Goal: Information Seeking & Learning: Find specific page/section

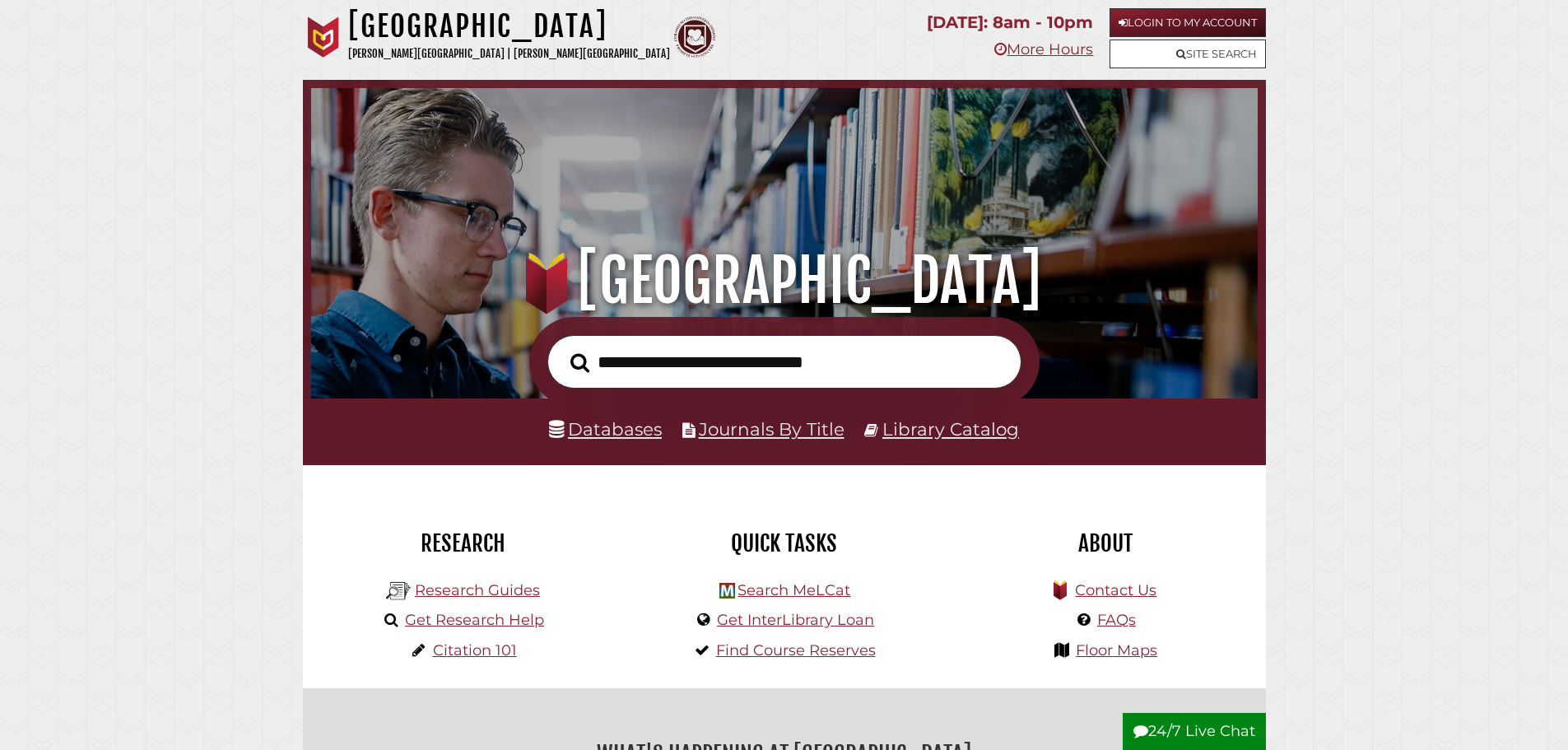
scroll to position [312, 938]
click at [1134, 657] on link "Floor Maps" at bounding box center [1117, 649] width 82 height 18
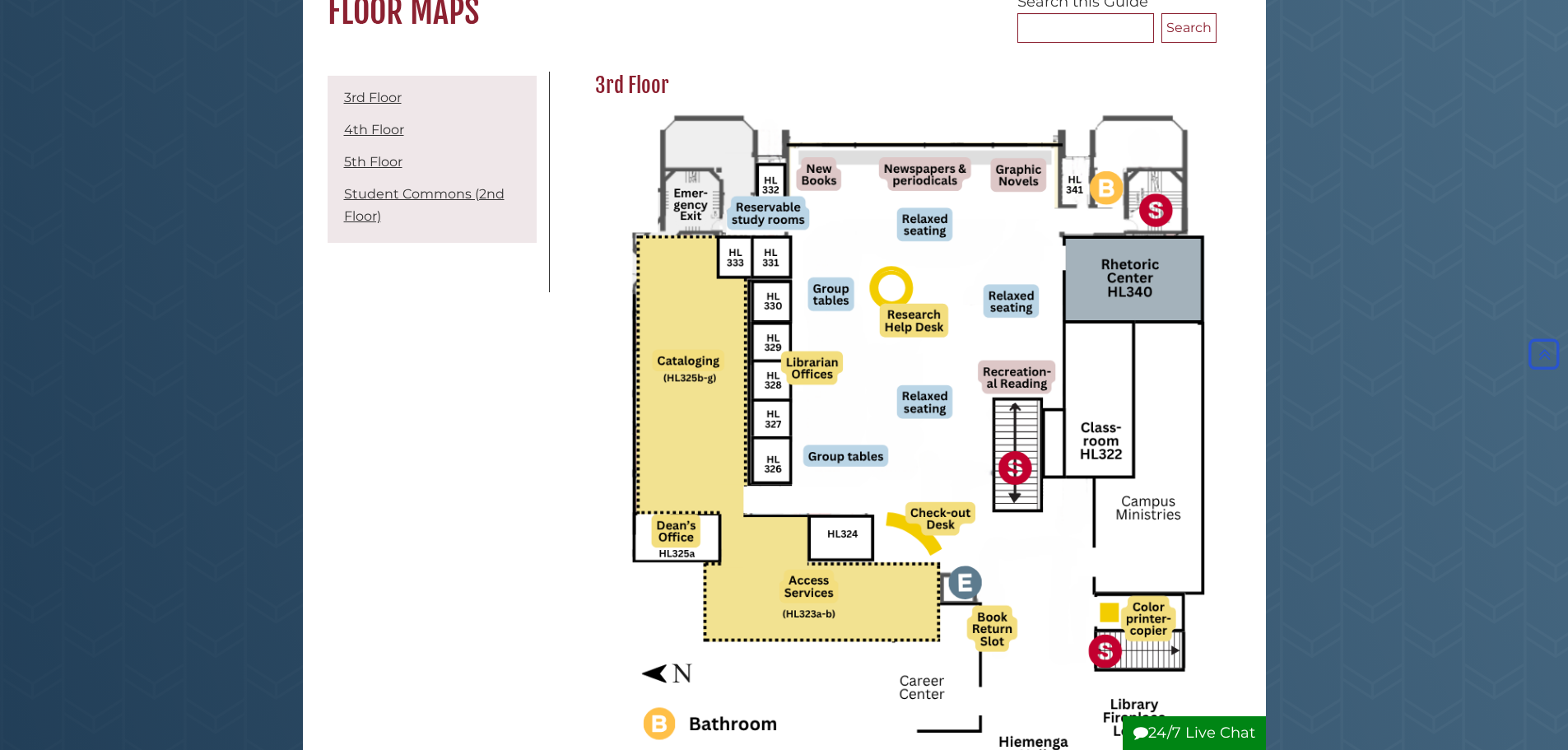
scroll to position [165, 0]
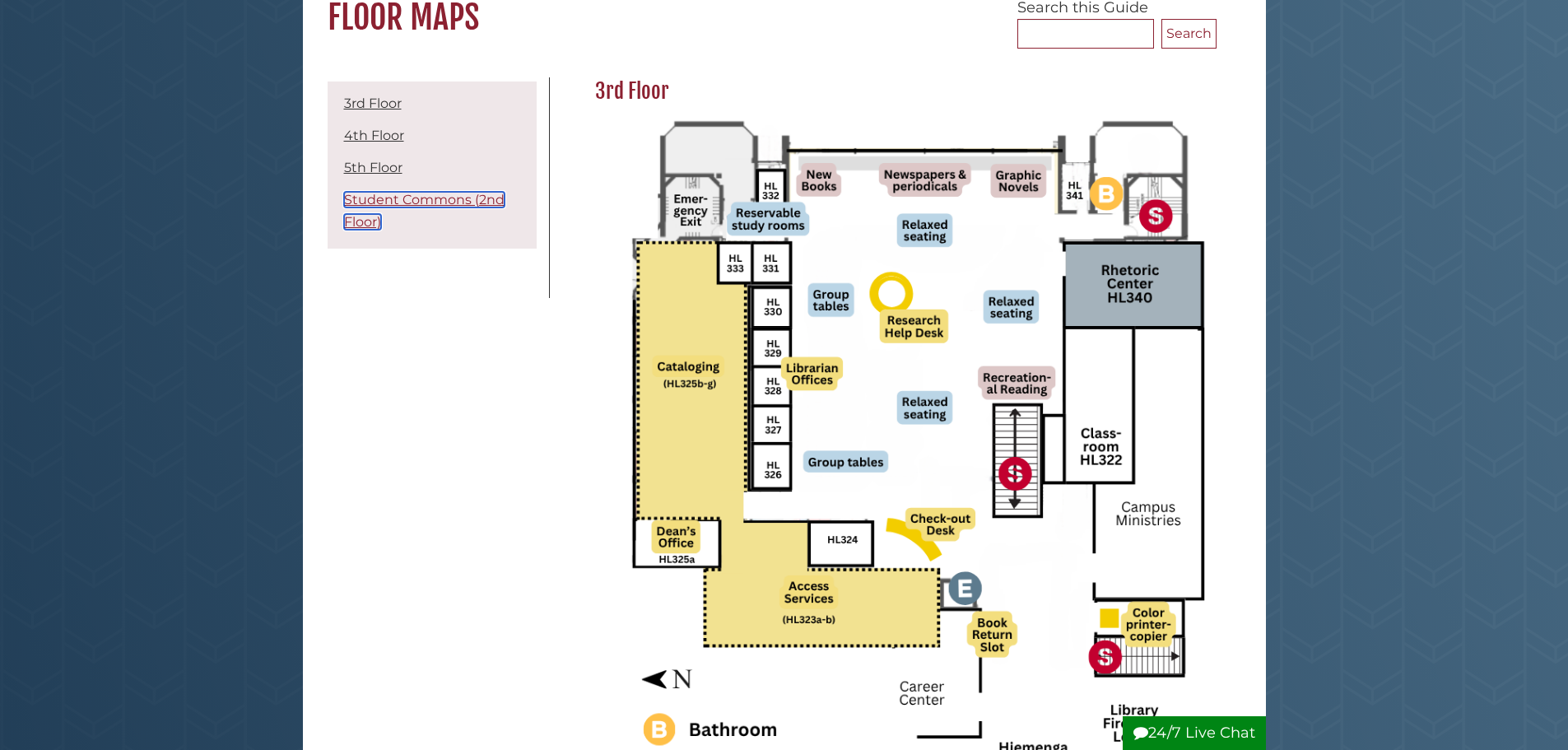
click at [355, 203] on link "Student Commons (2nd Floor)" at bounding box center [424, 210] width 160 height 38
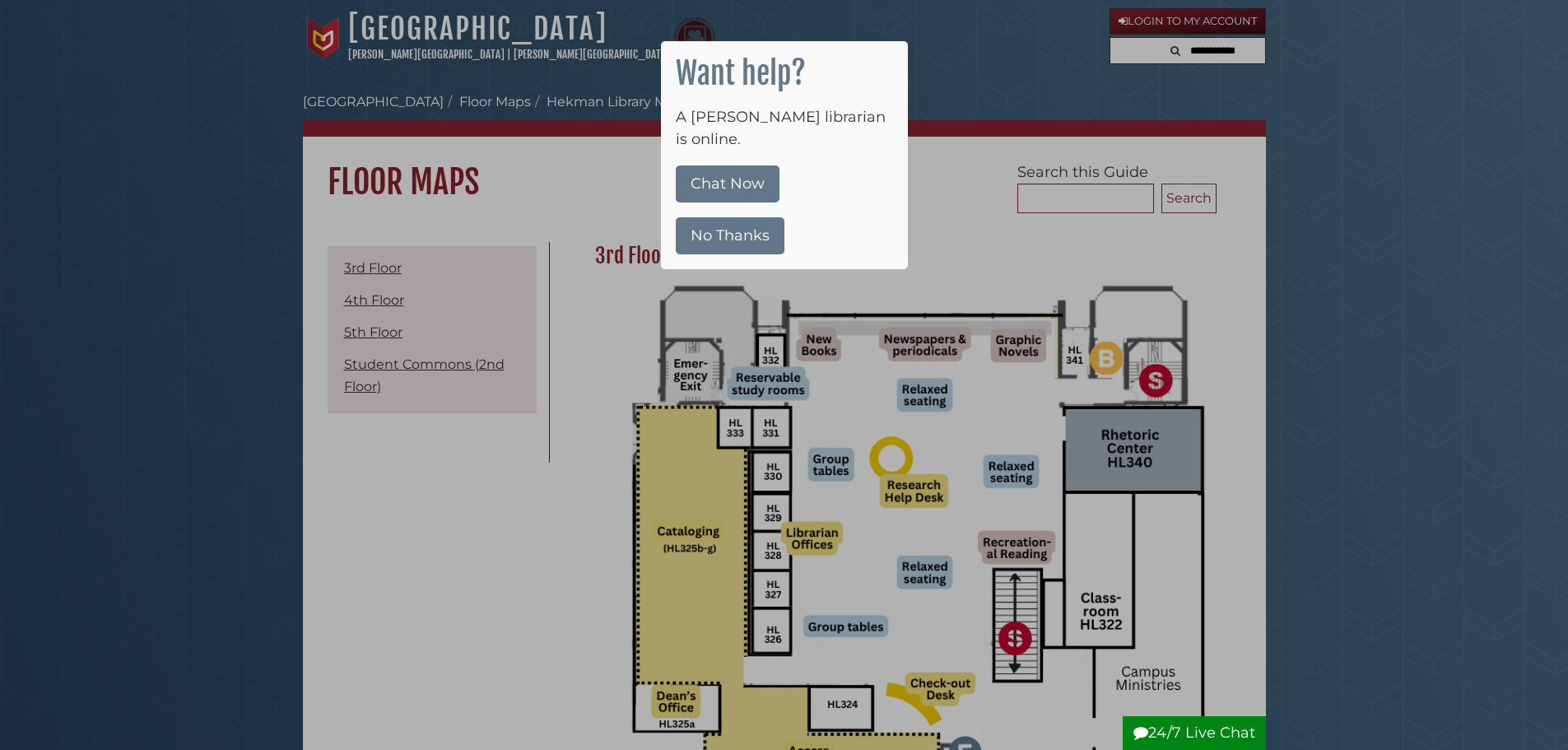
click at [754, 217] on button "No Thanks" at bounding box center [730, 236] width 109 height 37
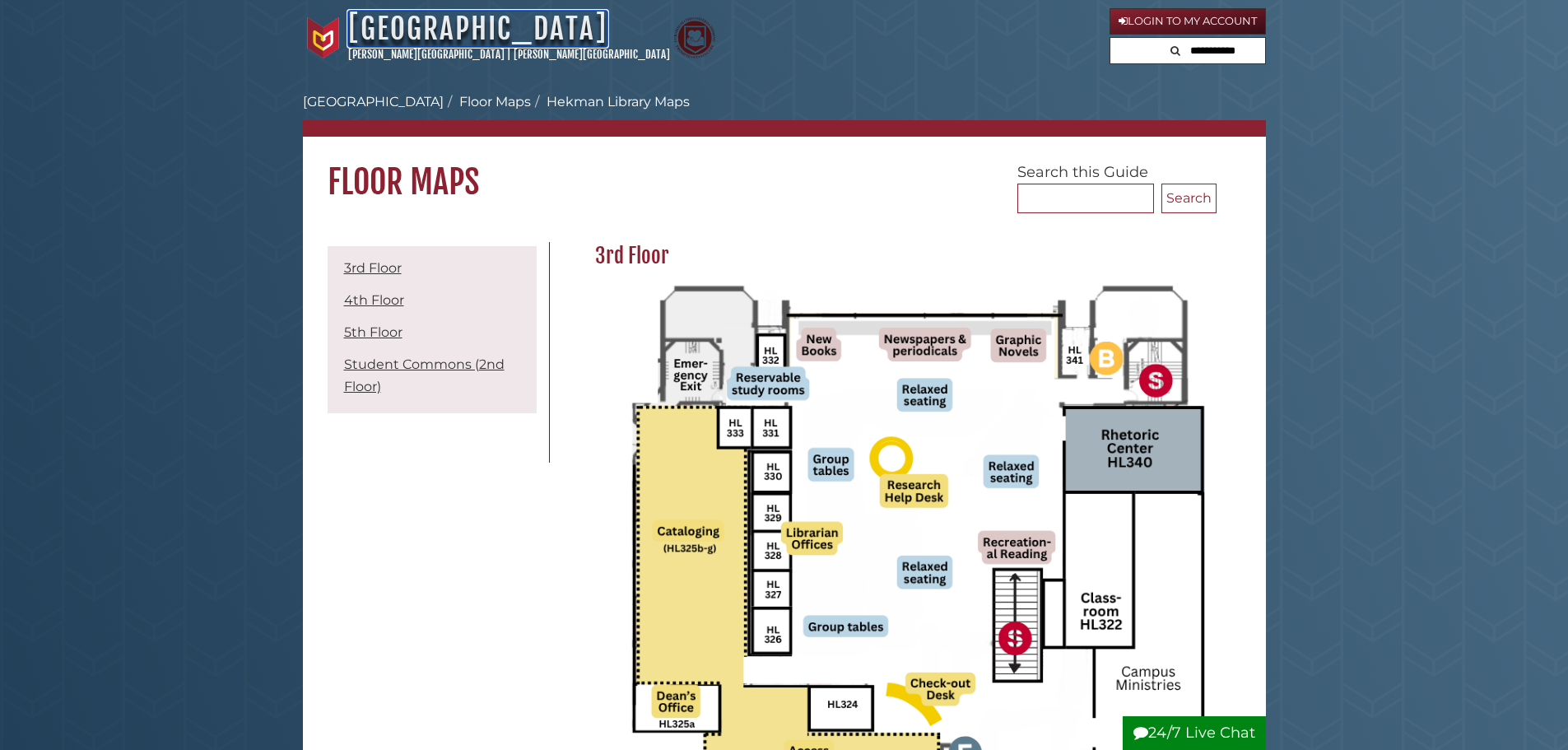
click at [453, 28] on link "[GEOGRAPHIC_DATA]" at bounding box center [477, 28] width 259 height 36
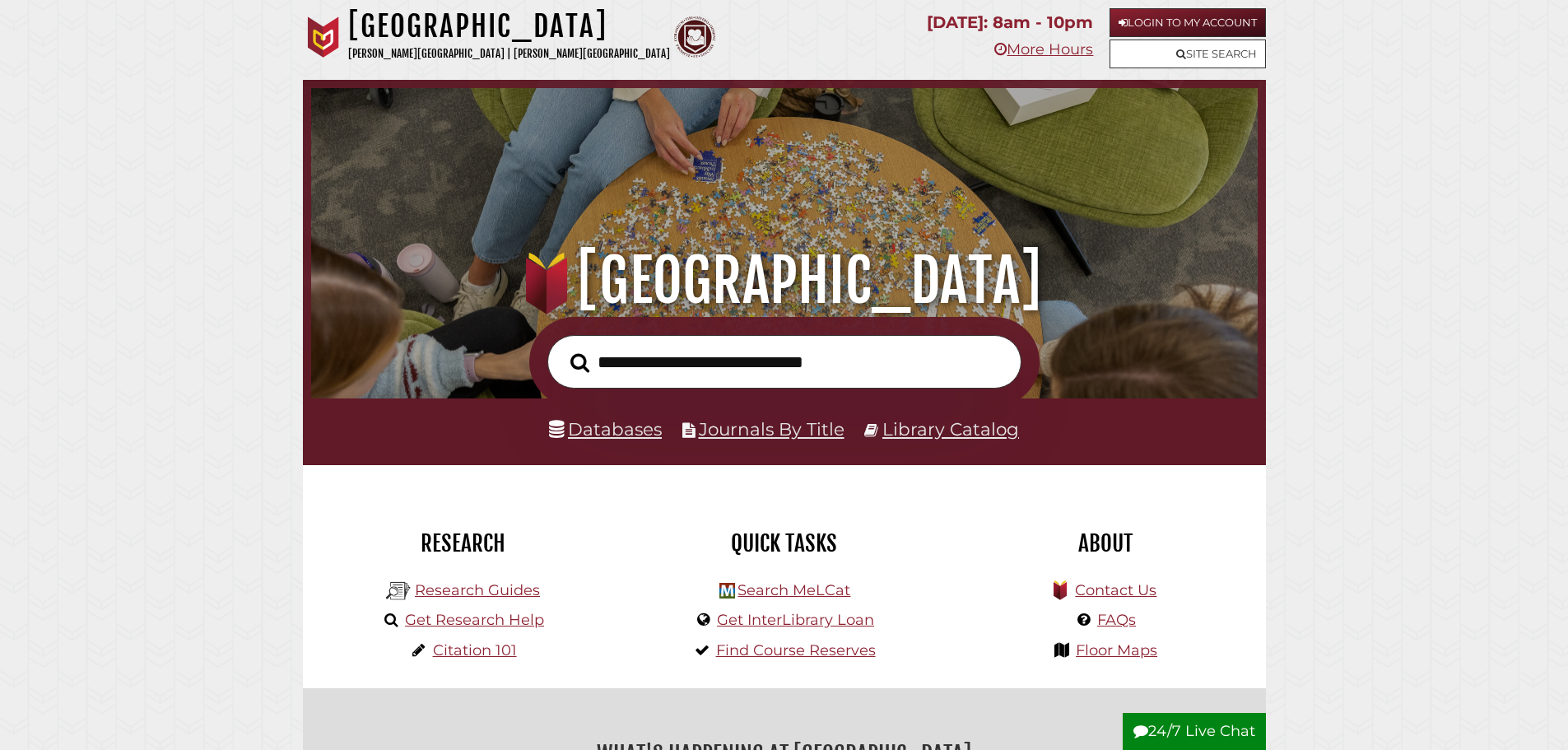
click at [716, 369] on input "text" at bounding box center [784, 361] width 474 height 53
click at [936, 434] on link "Library Catalog" at bounding box center [950, 429] width 137 height 21
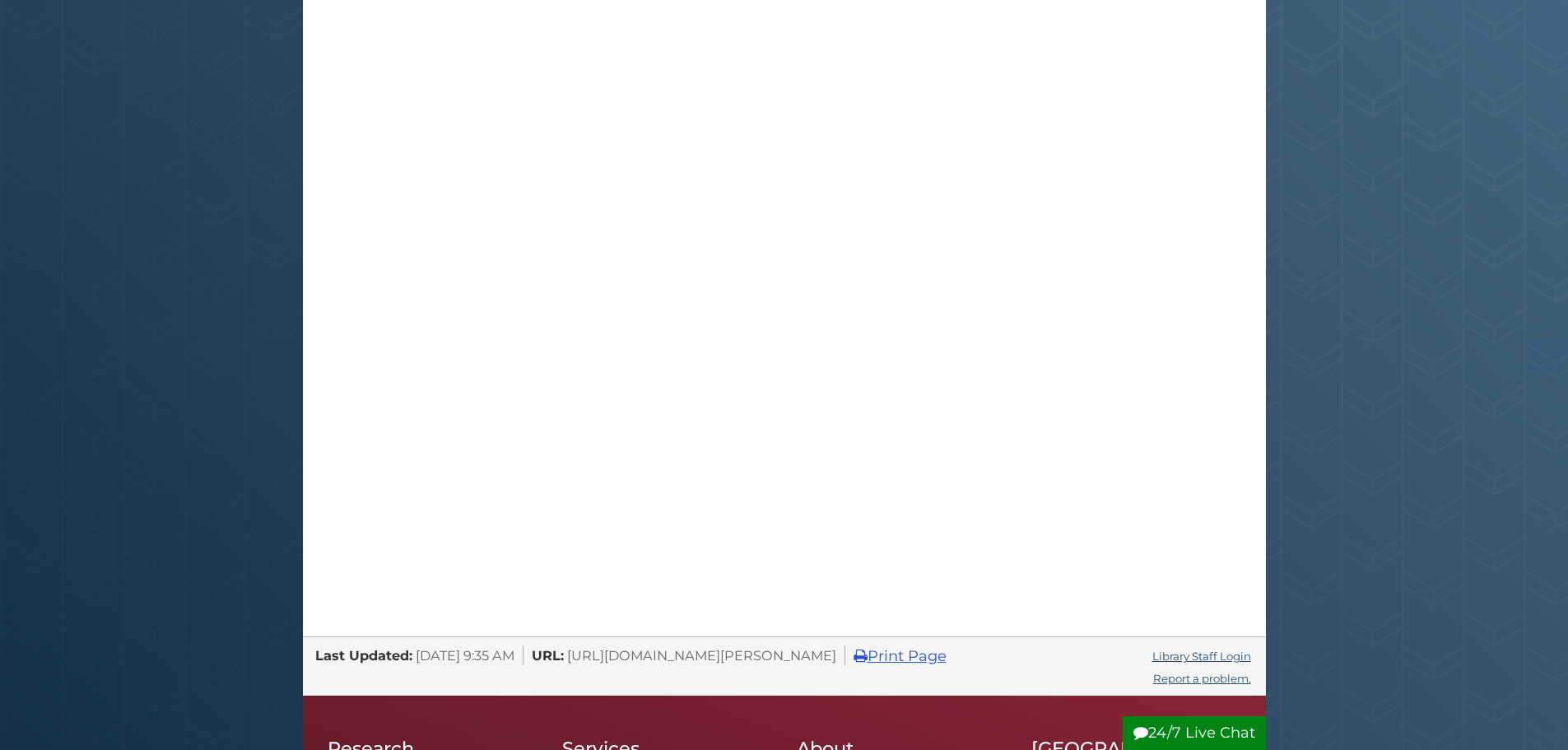
scroll to position [329, 0]
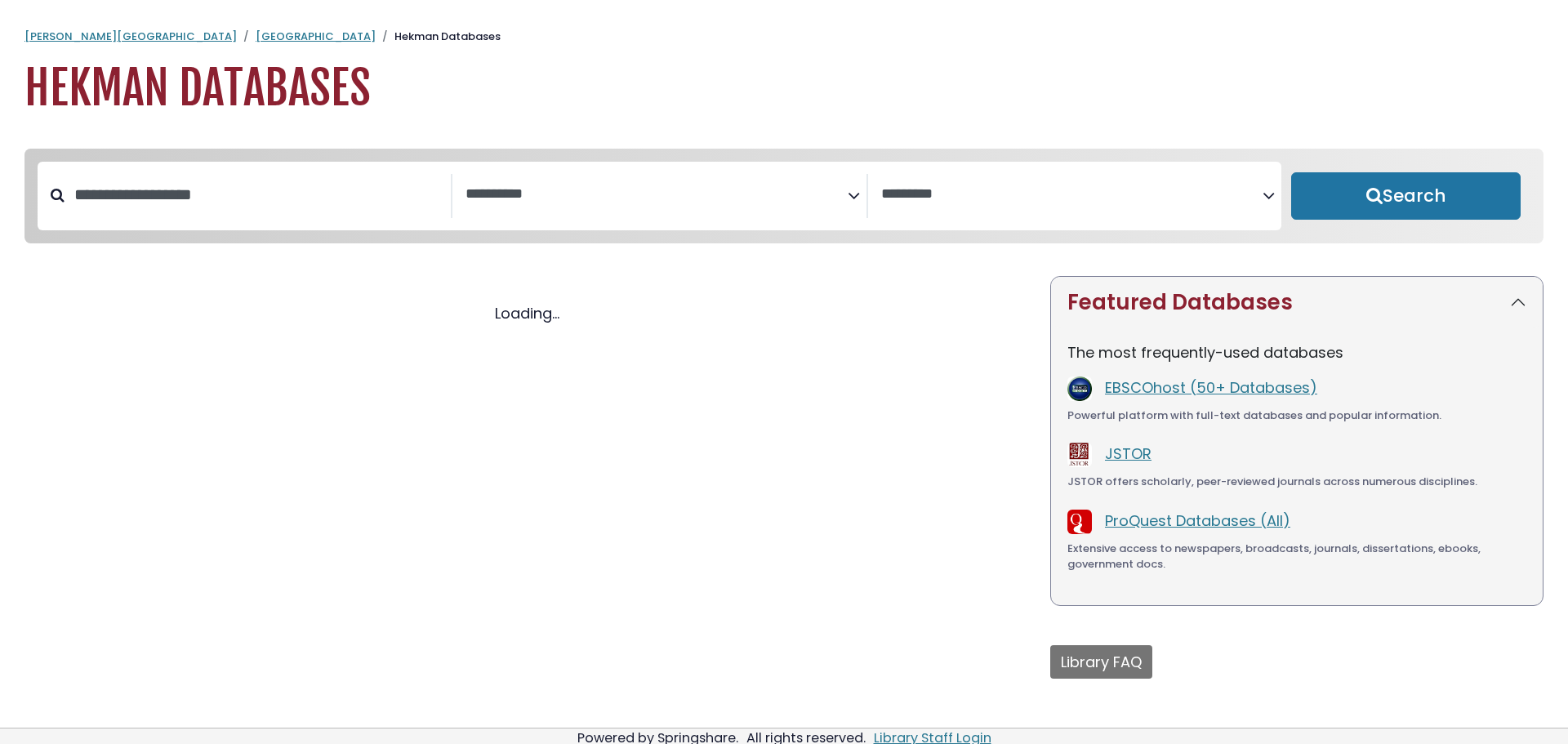
select select "Database Subject Filter"
select select "Database Vendors Filter"
select select "Database Subject Filter"
select select "Database Vendors Filter"
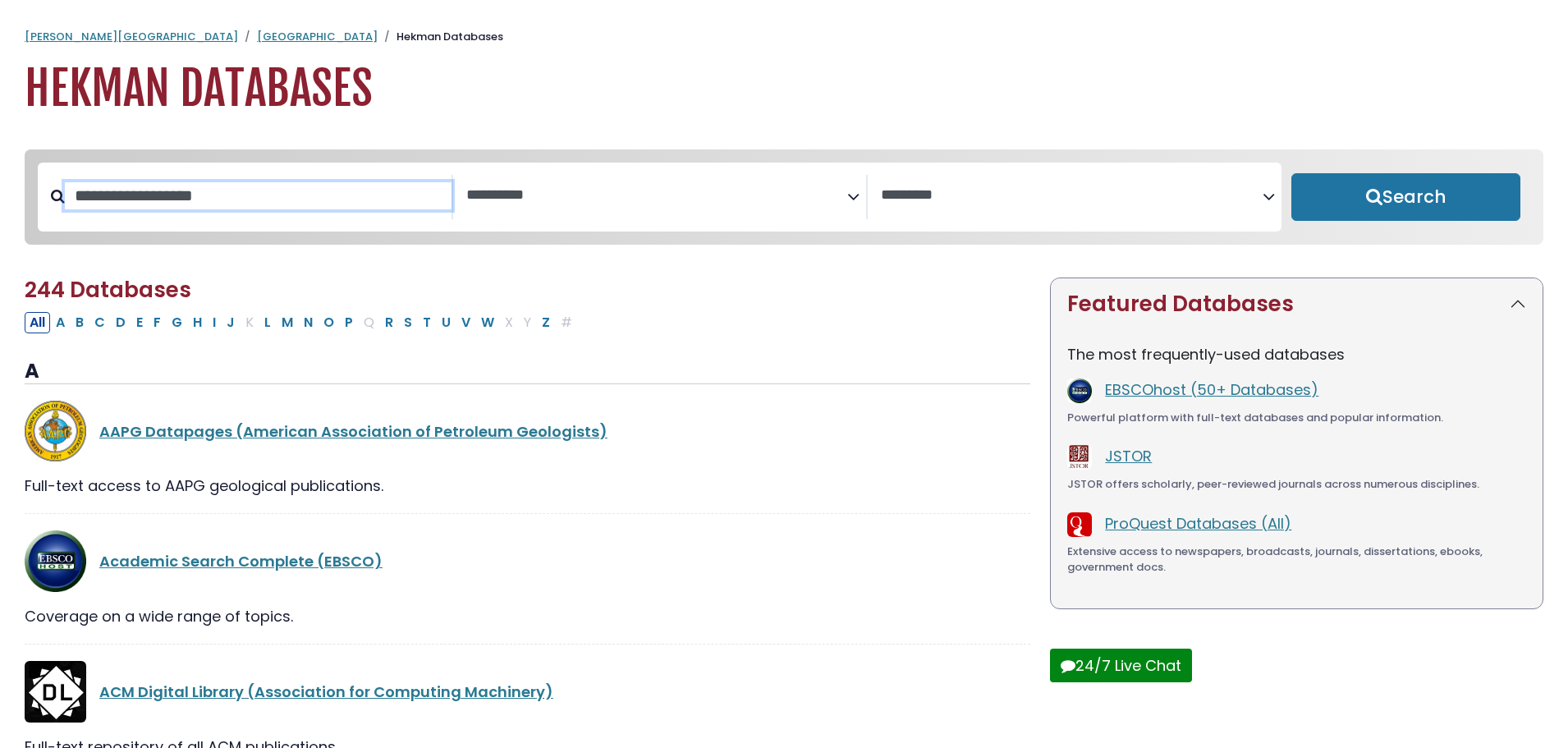
click at [237, 209] on input "Search database by title or keyword" at bounding box center [258, 195] width 387 height 28
type input "*******"
click at [1291, 173] on button "Search" at bounding box center [1406, 197] width 229 height 48
select select "Database Subject Filter"
select select "Database Vendors Filter"
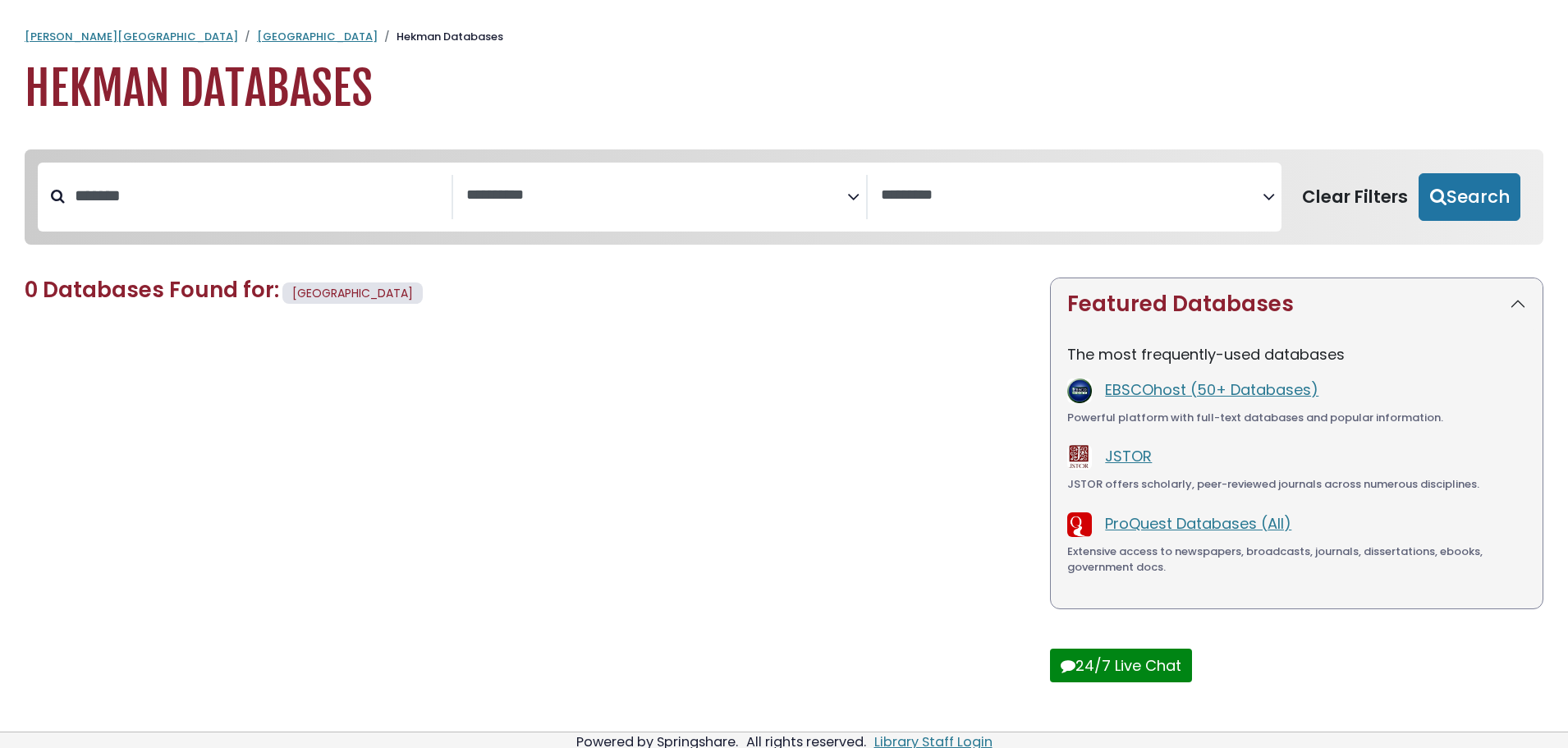
click at [529, 191] on textarea "Search" at bounding box center [657, 195] width 382 height 17
click at [256, 38] on link "[GEOGRAPHIC_DATA]" at bounding box center [317, 36] width 121 height 16
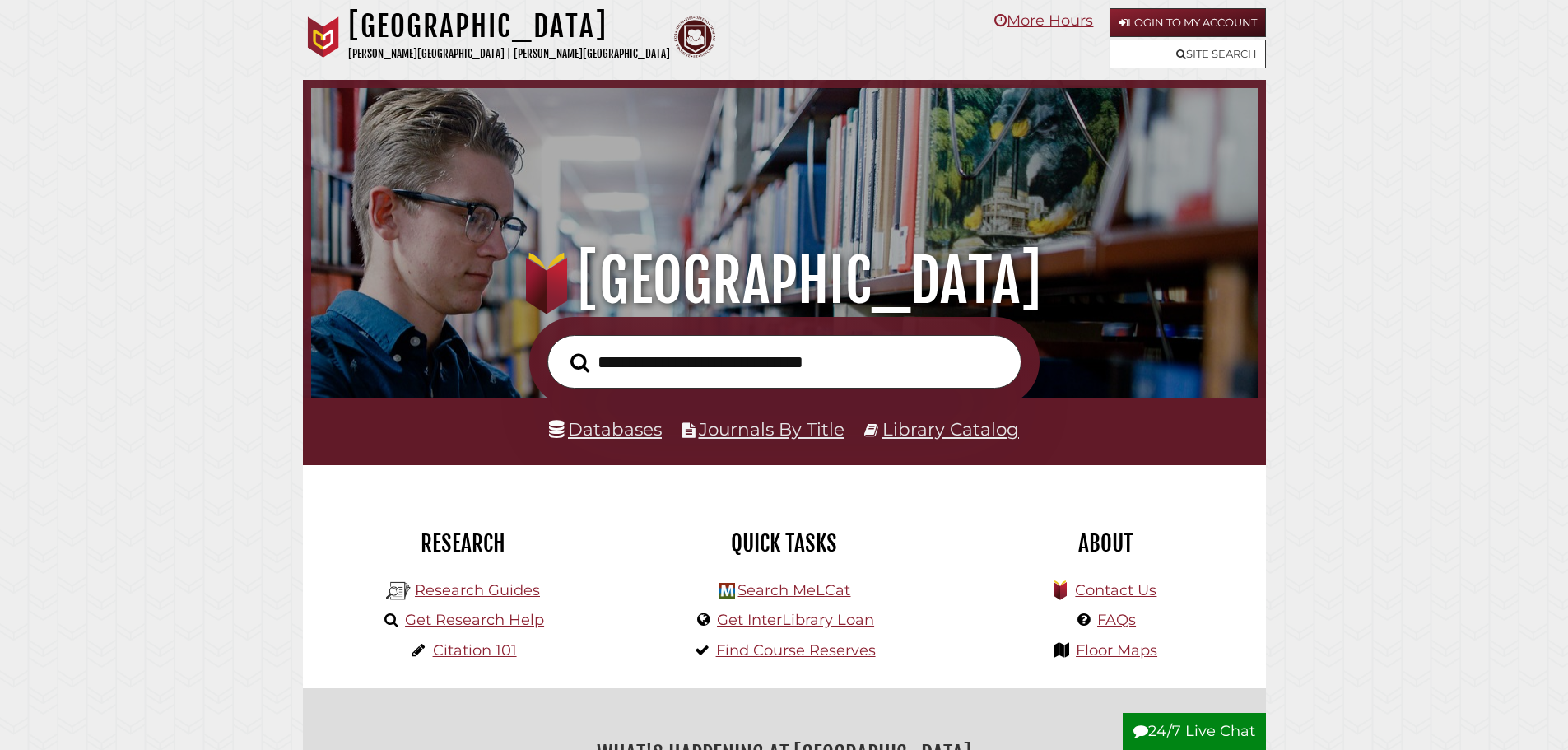
scroll to position [312, 938]
click at [673, 380] on input "text" at bounding box center [784, 361] width 474 height 53
type input "**********"
click at [562, 348] on button "Search" at bounding box center [580, 362] width 36 height 29
